Goal: Information Seeking & Learning: Learn about a topic

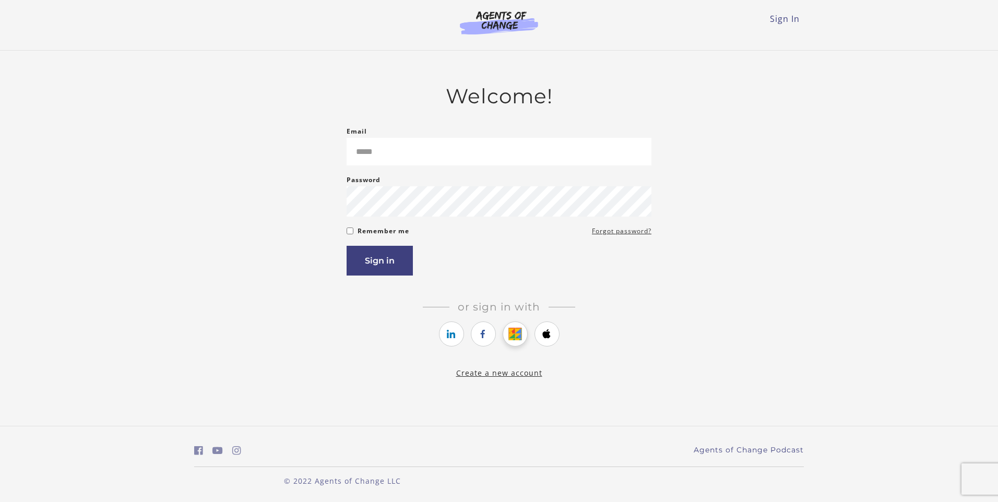
drag, startPoint x: 0, startPoint y: 0, endPoint x: 515, endPoint y: 340, distance: 616.6
click at [515, 340] on icon "https://courses.thinkific.com/users/auth/google?ss%5Breferral%5D=&ss%5Buser_ret…" at bounding box center [514, 334] width 13 height 13
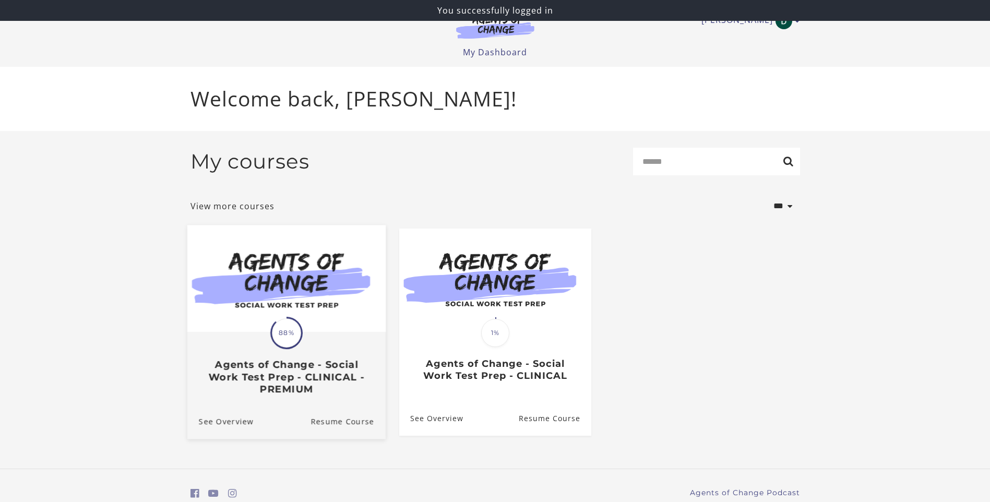
click at [344, 327] on img at bounding box center [286, 278] width 198 height 107
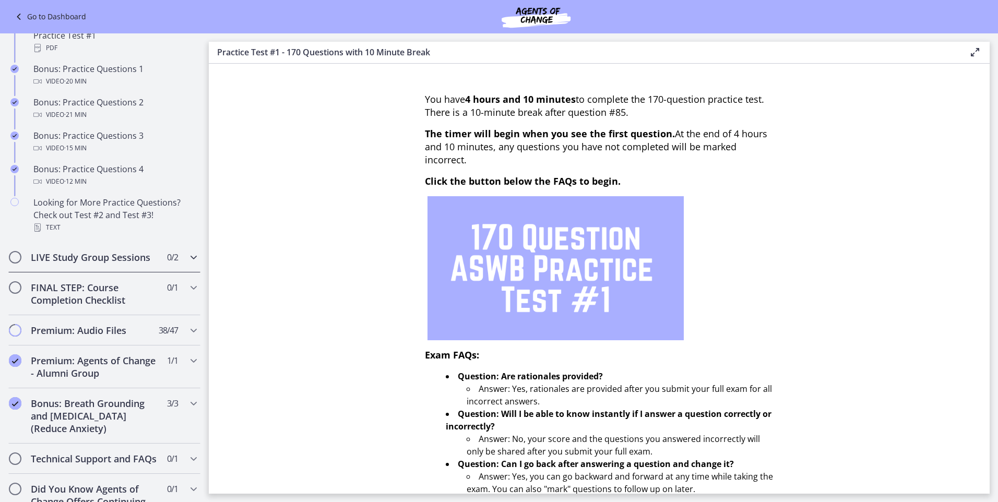
scroll to position [491, 0]
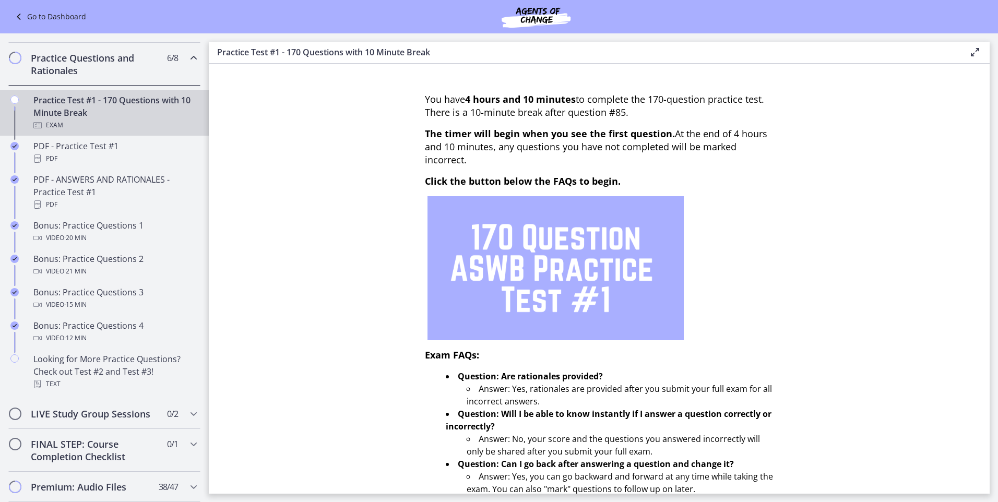
click at [162, 130] on div "Practice Test #1 - 170 Questions with 10 Minute Break Exam" at bounding box center [114, 113] width 163 height 38
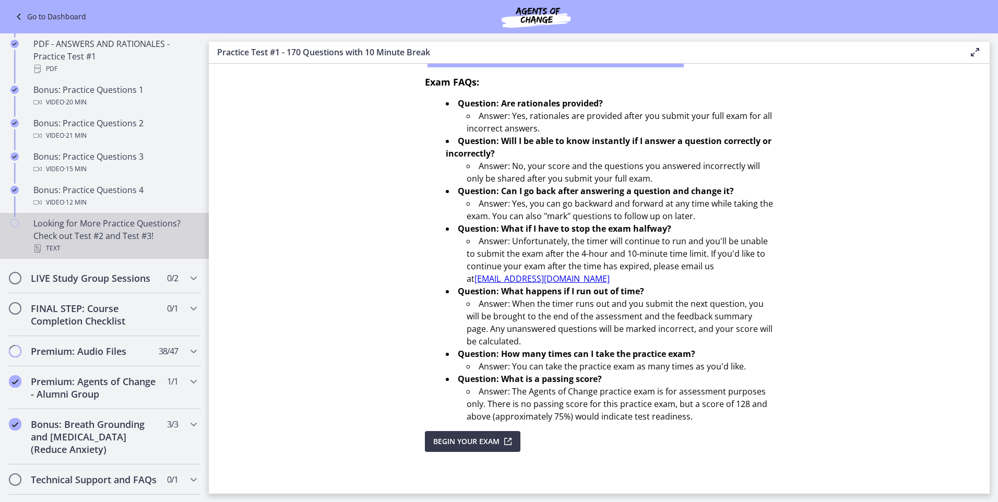
scroll to position [700, 0]
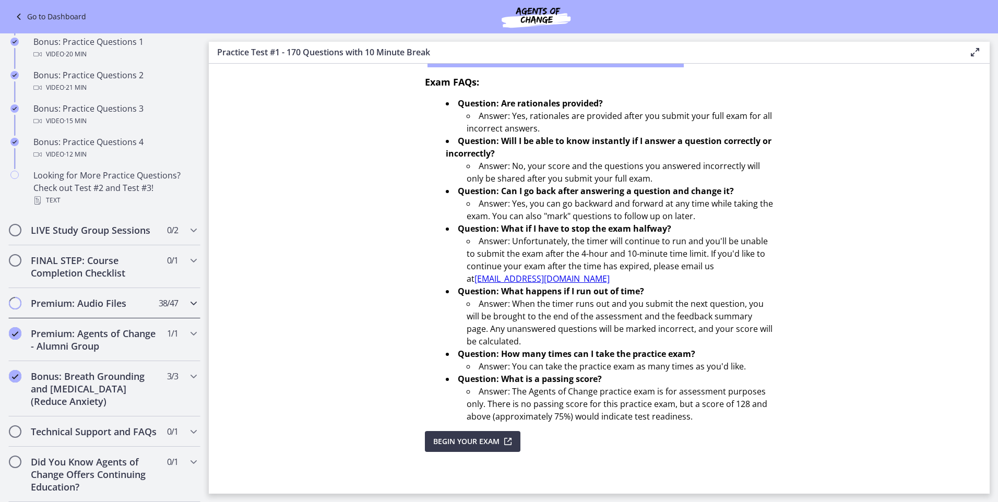
click at [189, 297] on icon "Chapters" at bounding box center [193, 303] width 13 height 13
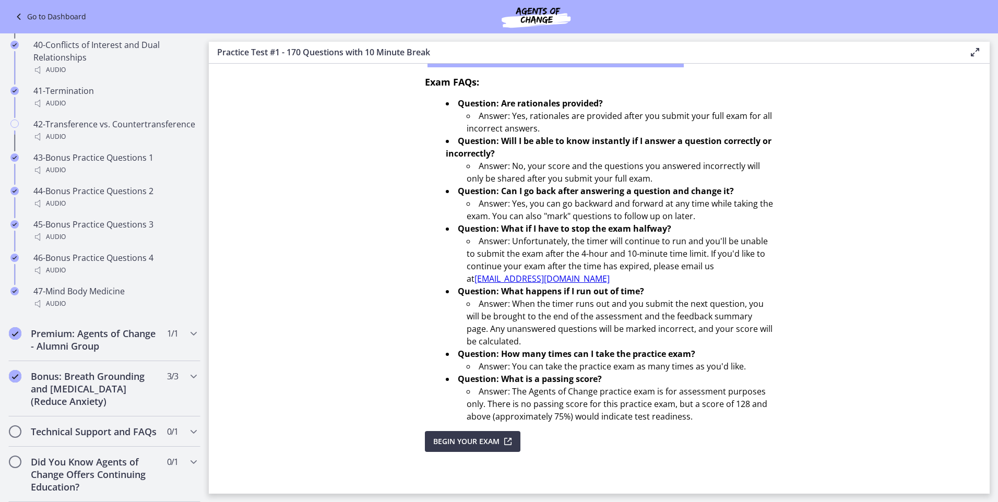
scroll to position [0, 0]
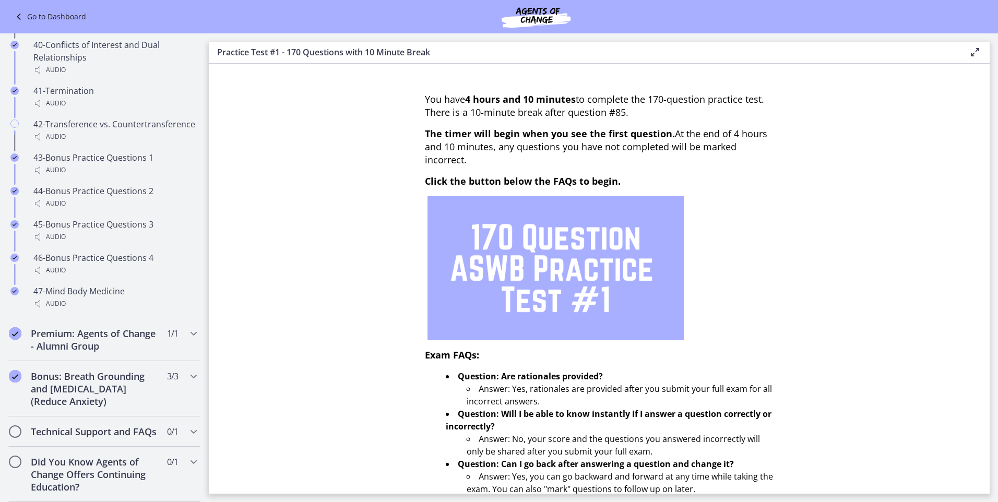
click at [63, 17] on link "Go to Dashboard" at bounding box center [50, 16] width 74 height 13
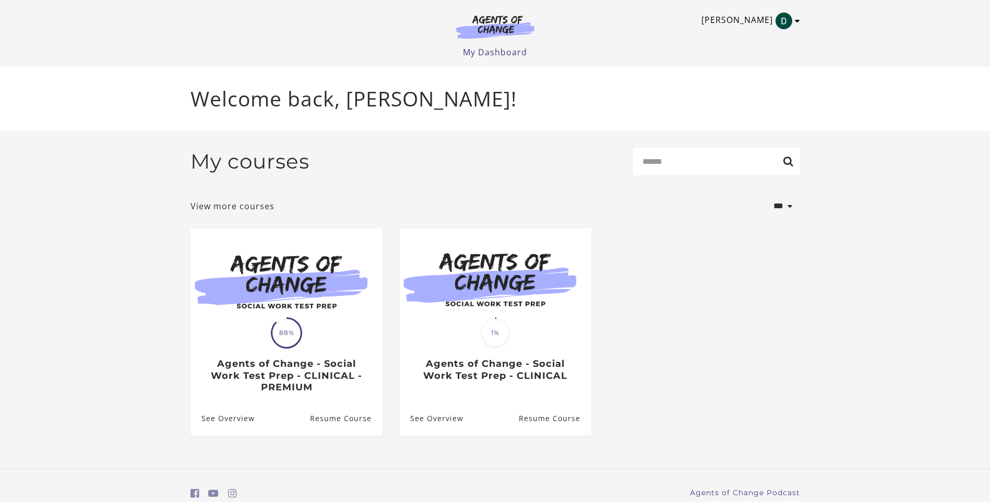
click at [784, 25] on img "Toggle menu" at bounding box center [784, 21] width 17 height 17
click at [746, 75] on link "Sign Out" at bounding box center [757, 74] width 92 height 18
